Goal: Transaction & Acquisition: Purchase product/service

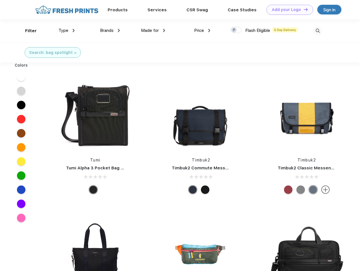
click at [287, 10] on link "Add your Logo Design Tool" at bounding box center [289, 10] width 47 height 10
click at [0, 0] on div "Design Tool" at bounding box center [0, 0] width 0 height 0
click at [303, 9] on link "Add your Logo Design Tool" at bounding box center [289, 10] width 47 height 10
click at [27, 31] on div "Filter" at bounding box center [31, 31] width 12 height 6
click at [67, 30] on span "Type" at bounding box center [63, 30] width 10 height 5
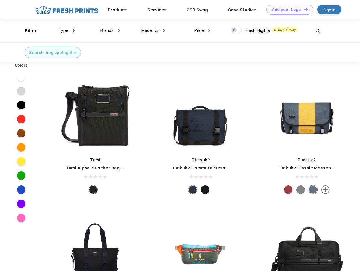
click at [110, 30] on span "Brands" at bounding box center [107, 30] width 14 height 5
click at [153, 30] on span "Made for" at bounding box center [150, 30] width 18 height 5
click at [202, 30] on span "Price" at bounding box center [199, 30] width 10 height 5
click at [236, 30] on div at bounding box center [235, 30] width 11 height 6
click at [234, 30] on input "checkbox" at bounding box center [232, 29] width 4 height 4
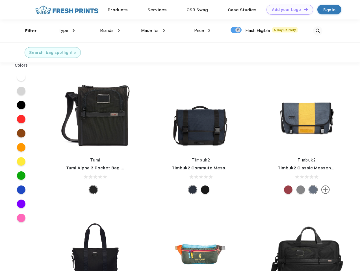
click at [317, 31] on img at bounding box center [317, 30] width 9 height 9
